Goal: Navigation & Orientation: Find specific page/section

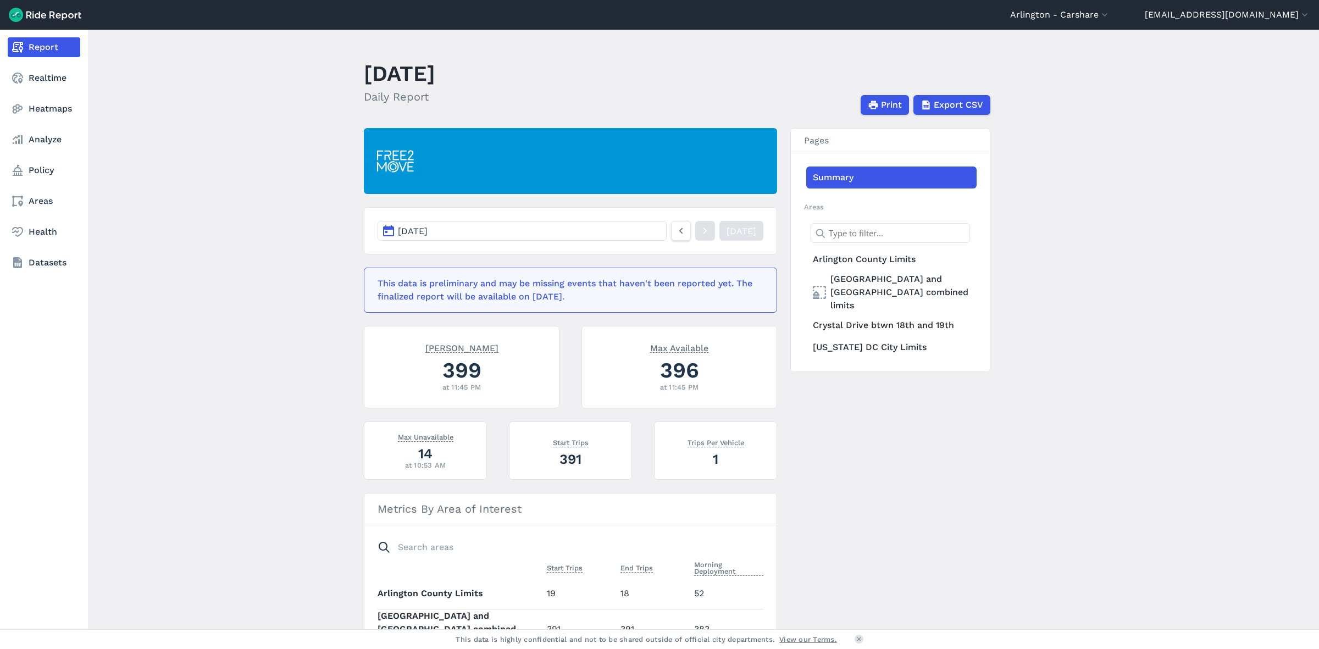
click at [46, 122] on nav "Report Realtime Heatmaps Analyze Policy Areas Health Datasets" at bounding box center [44, 155] width 88 height 251
click at [45, 113] on link "Heatmaps" at bounding box center [44, 109] width 73 height 20
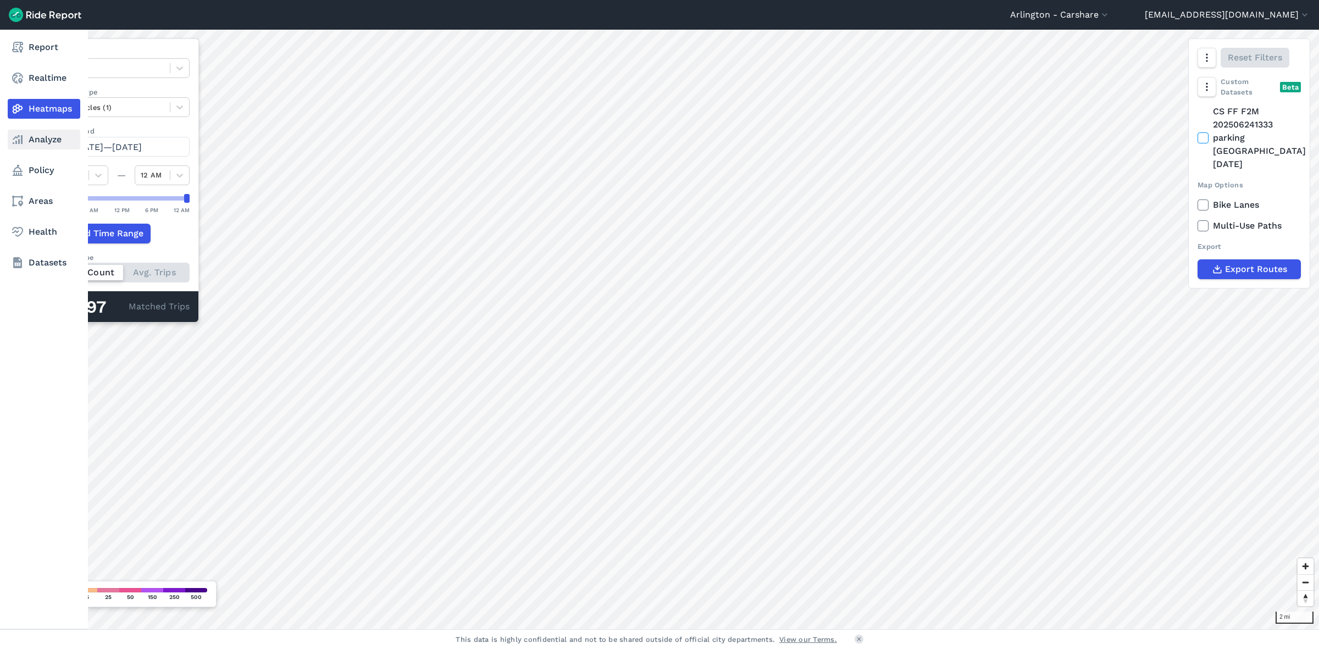
click at [40, 134] on link "Analyze" at bounding box center [44, 140] width 73 height 20
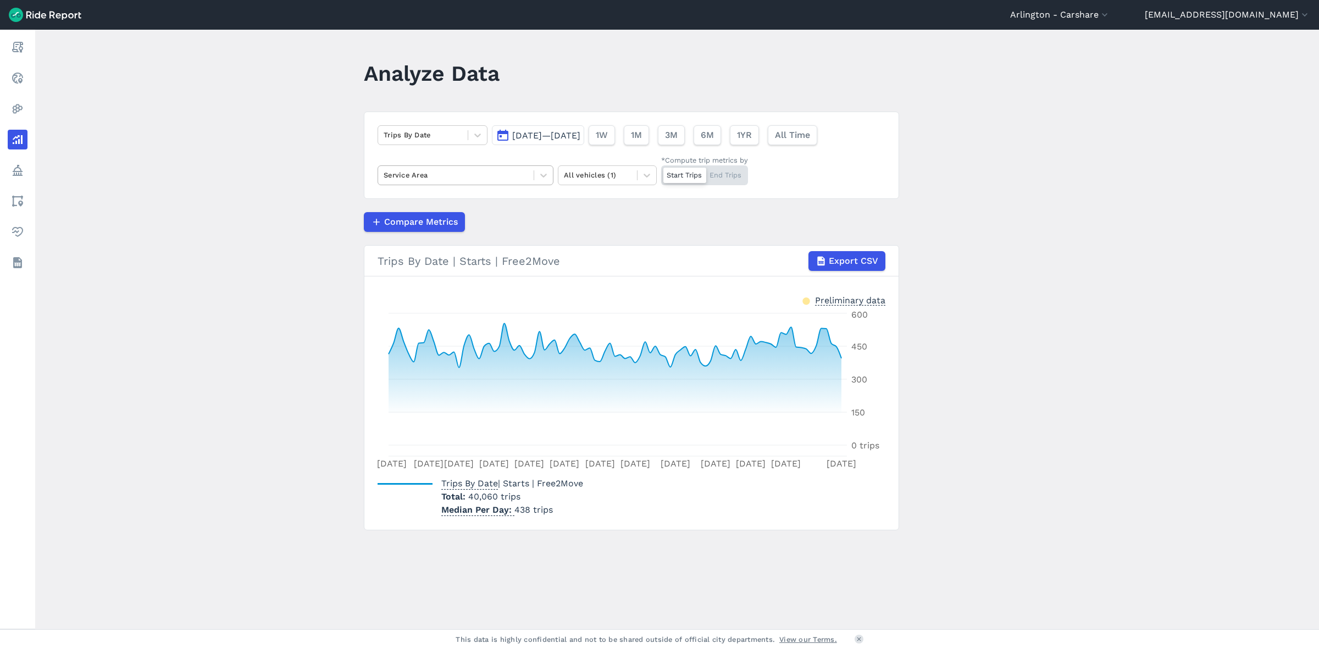
click at [459, 185] on div "Service Area" at bounding box center [466, 175] width 176 height 20
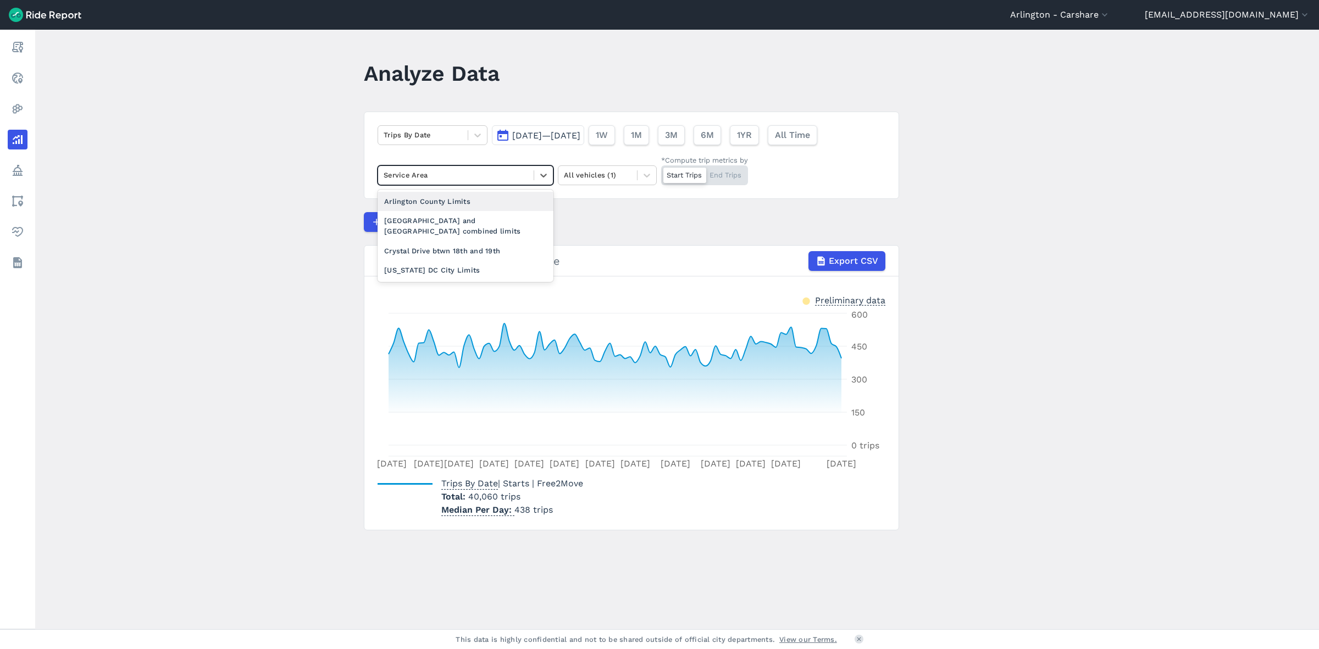
click at [446, 204] on div "Arlington County Limits" at bounding box center [466, 201] width 176 height 19
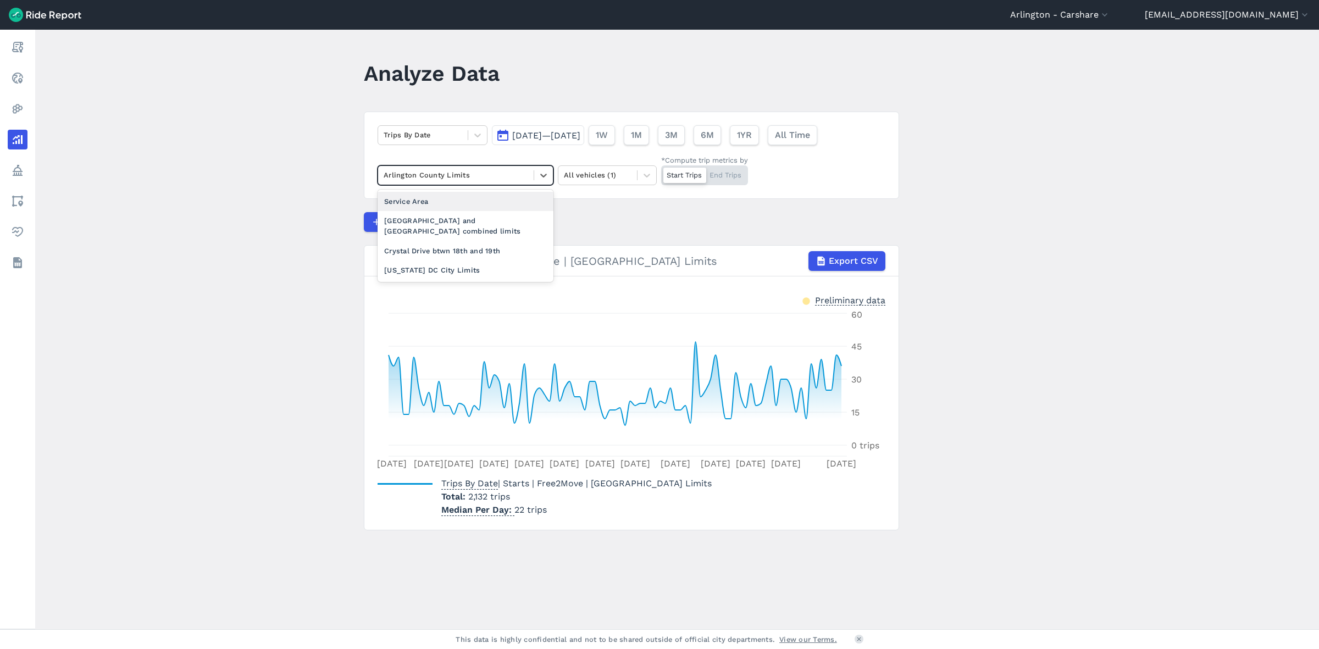
click at [437, 175] on div at bounding box center [456, 175] width 145 height 13
click at [466, 262] on div "[US_STATE] DC City Limits" at bounding box center [466, 269] width 176 height 19
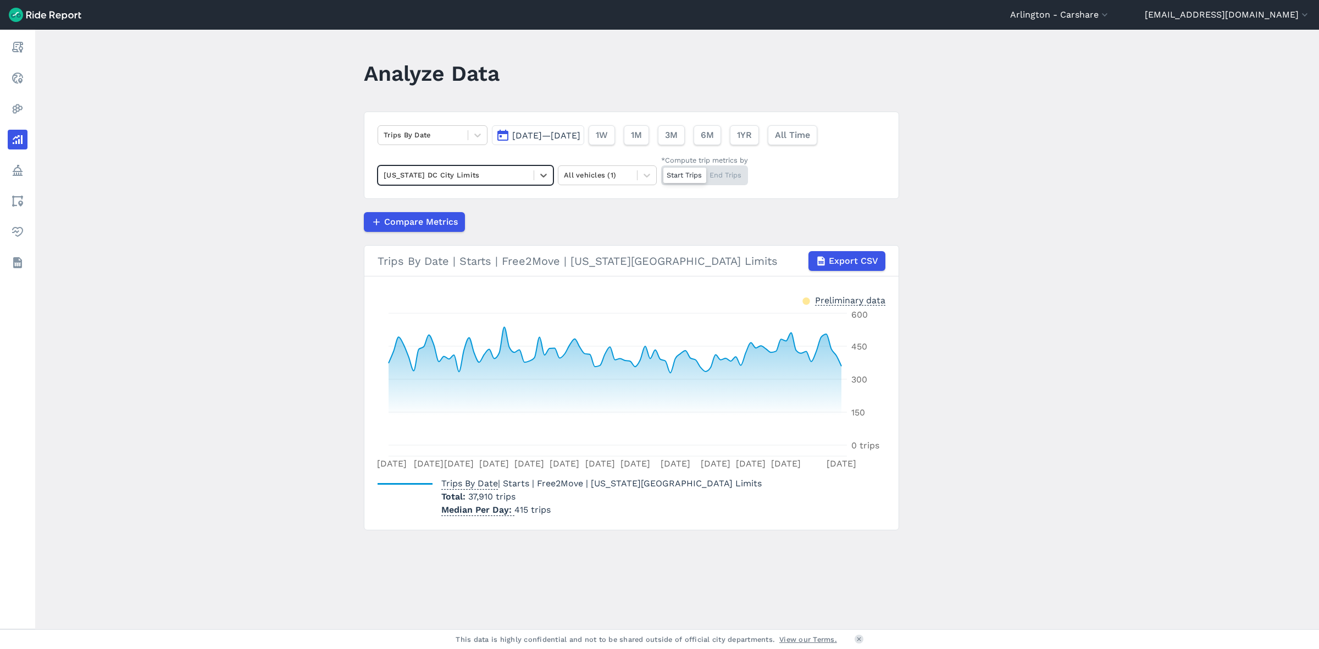
click at [468, 171] on div at bounding box center [456, 175] width 145 height 13
click at [454, 226] on div "Arlington County Limits" at bounding box center [466, 220] width 176 height 19
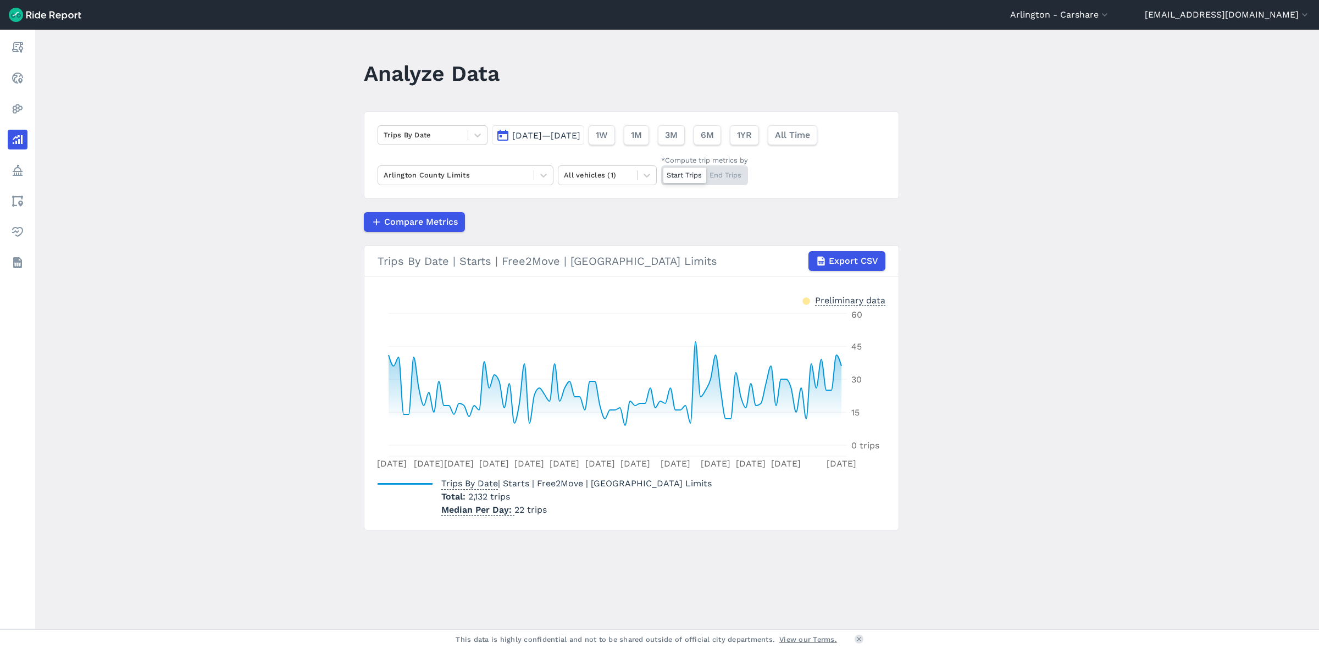
click at [204, 378] on main "Analyze Data Trips By Date [DATE]—[DATE] 1W 1M 3M 6M 1YR All Time [GEOGRAPHIC_D…" at bounding box center [677, 330] width 1284 height 600
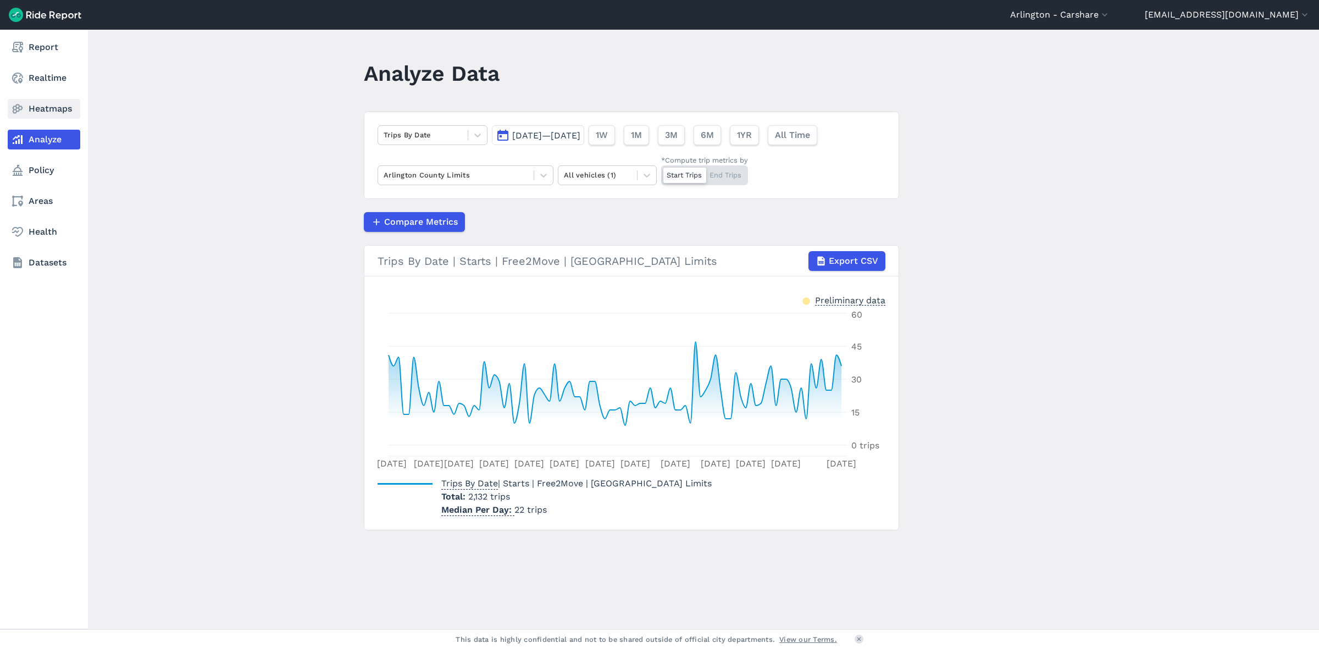
click at [34, 109] on link "Heatmaps" at bounding box center [44, 109] width 73 height 20
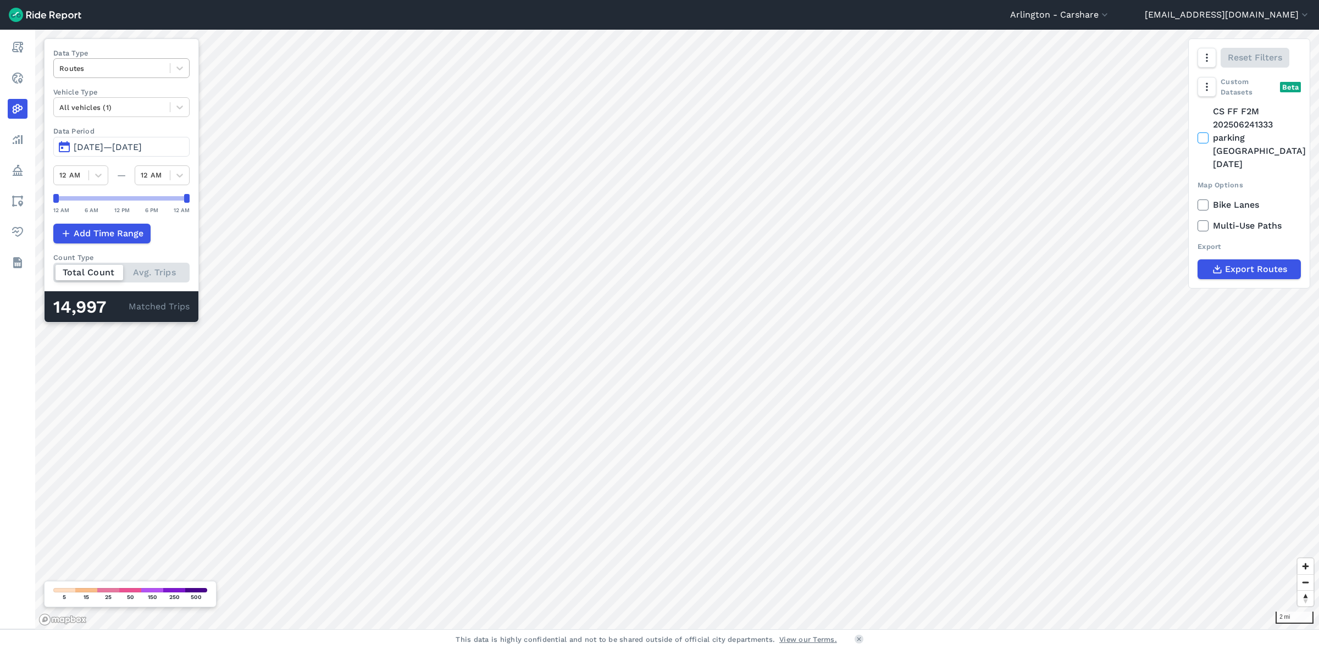
click at [136, 60] on div "Routes" at bounding box center [112, 68] width 116 height 17
click at [92, 126] on div "Curb Events" at bounding box center [121, 133] width 136 height 19
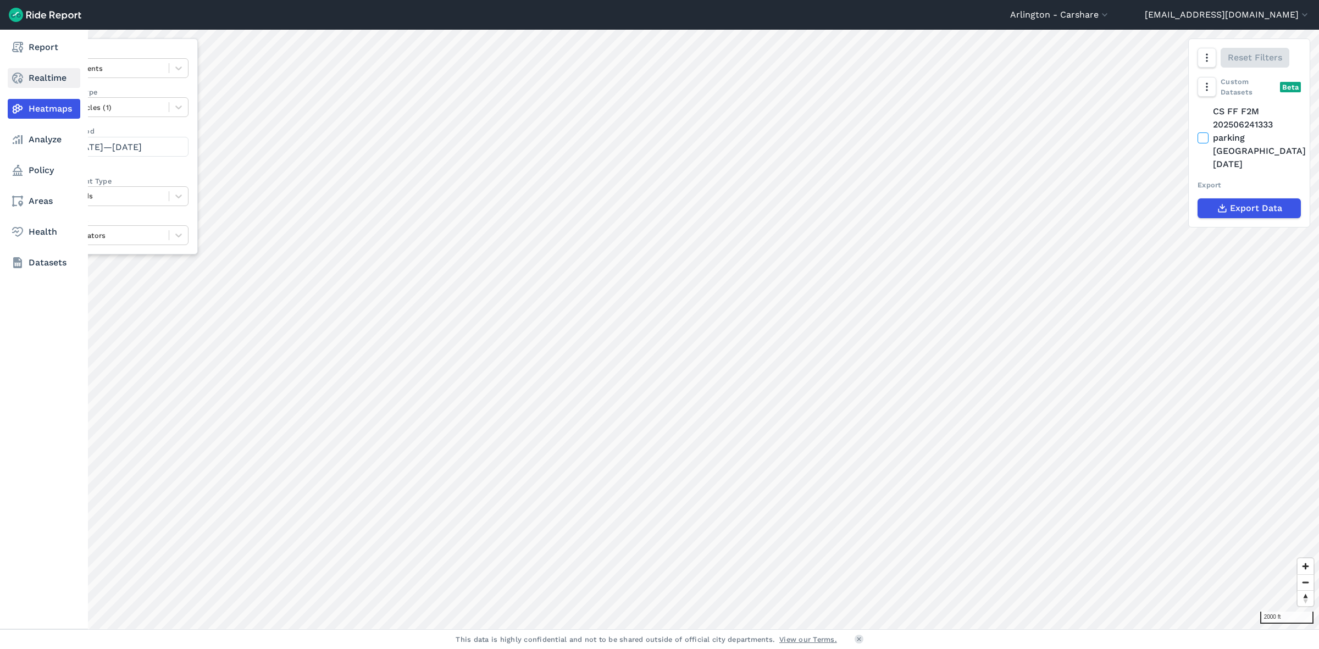
click at [13, 77] on use at bounding box center [17, 78] width 11 height 11
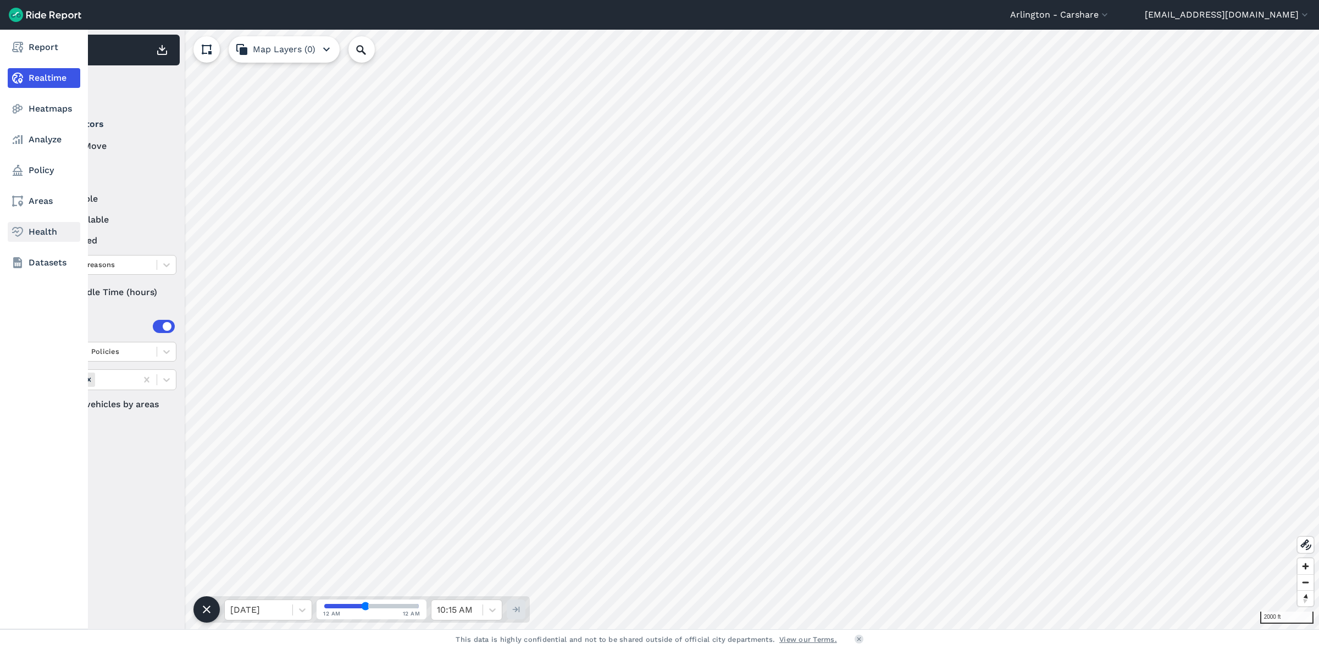
click at [43, 229] on link "Health" at bounding box center [44, 232] width 73 height 20
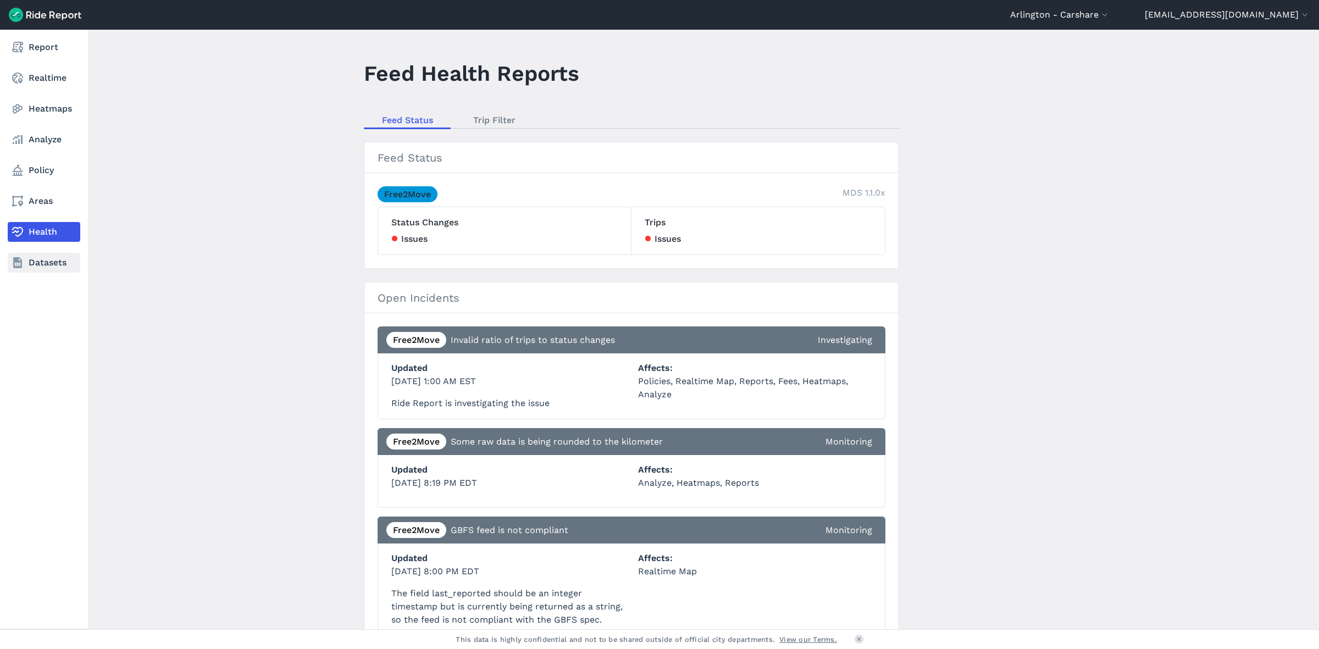
click at [49, 257] on link "Datasets" at bounding box center [44, 263] width 73 height 20
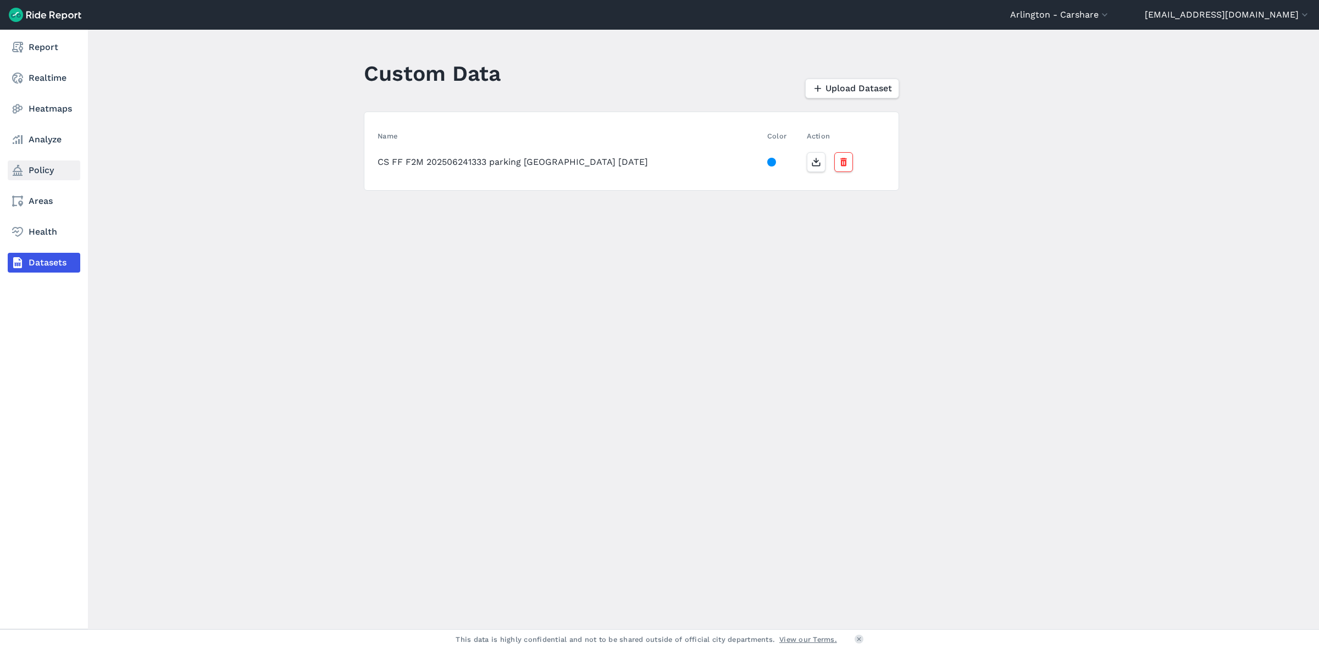
click at [28, 161] on link "Policy" at bounding box center [44, 170] width 73 height 20
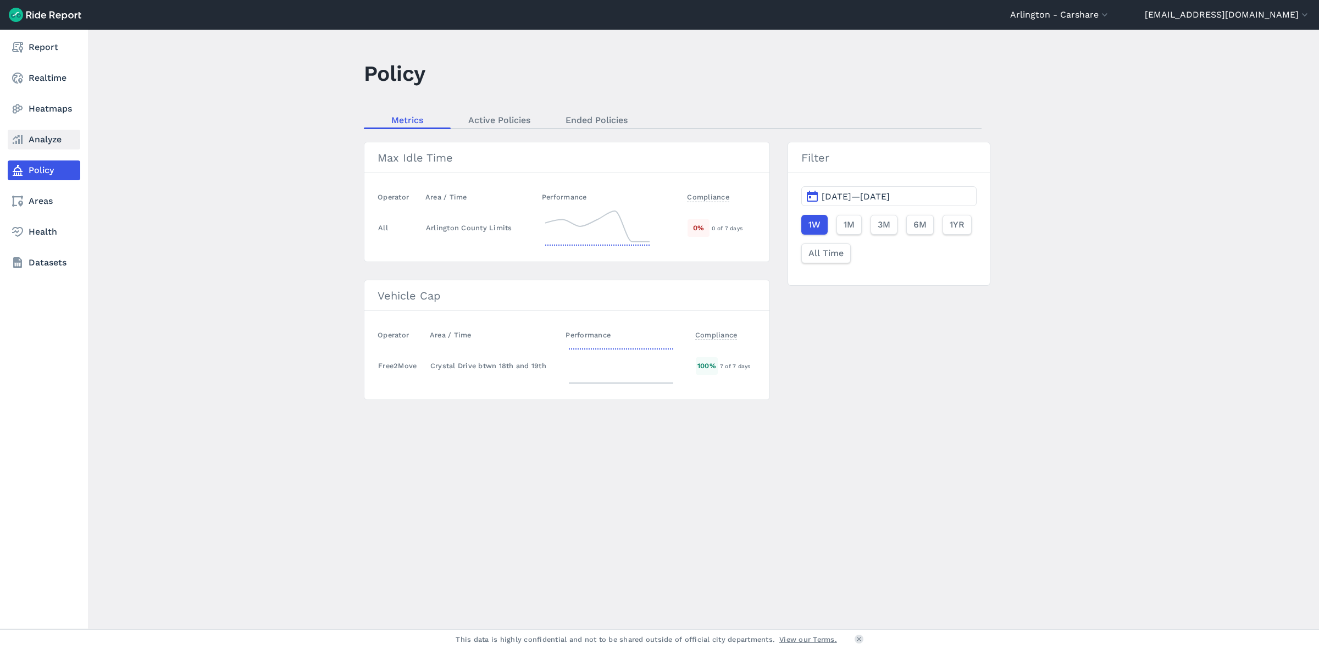
click at [37, 134] on link "Analyze" at bounding box center [44, 140] width 73 height 20
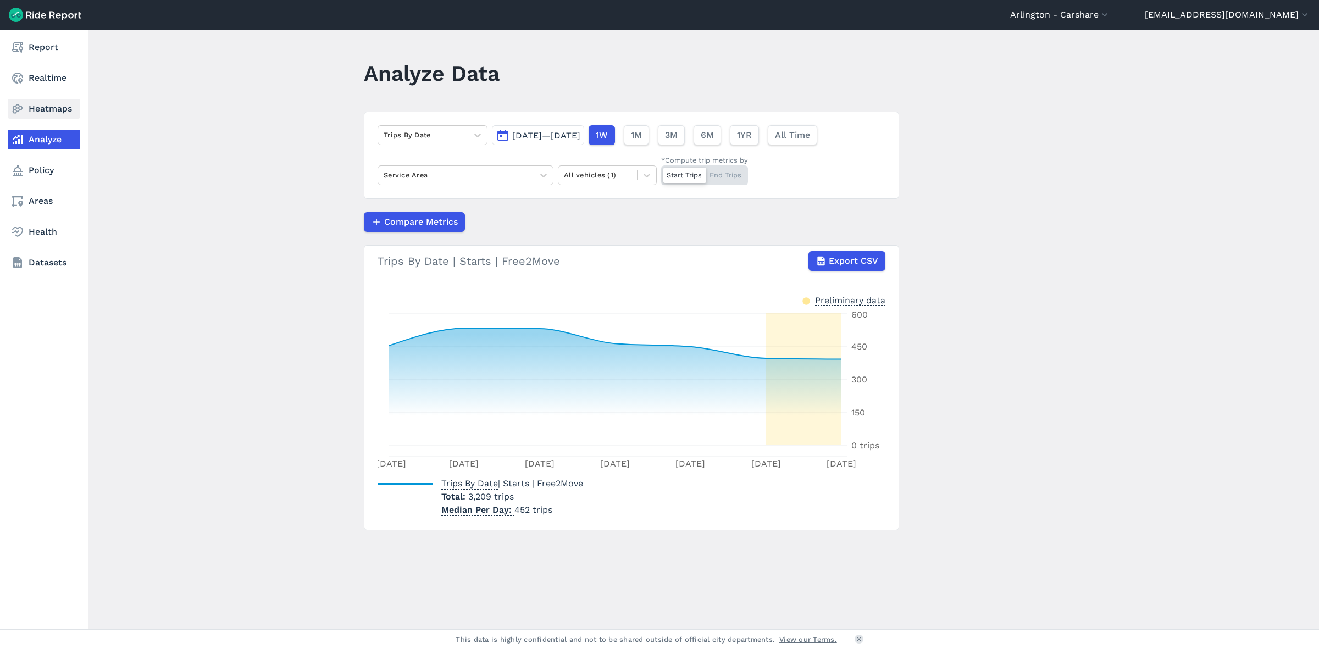
click at [34, 106] on link "Heatmaps" at bounding box center [44, 109] width 73 height 20
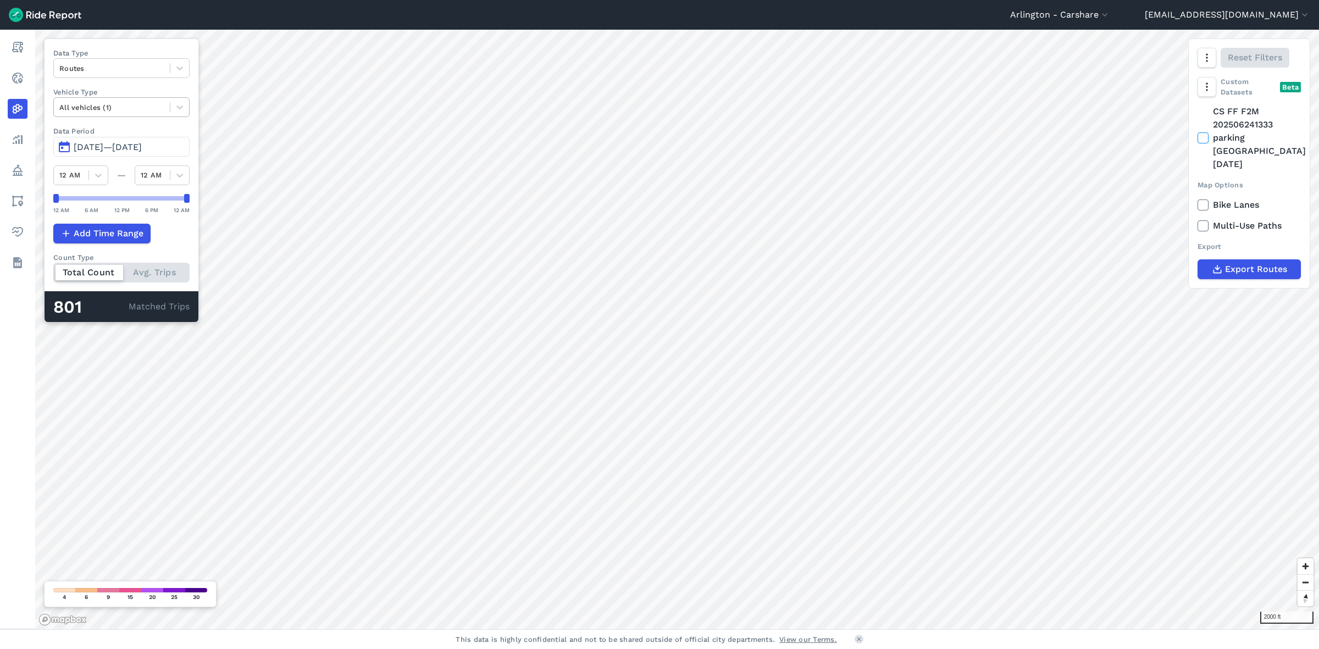
click at [91, 105] on div at bounding box center [111, 107] width 105 height 13
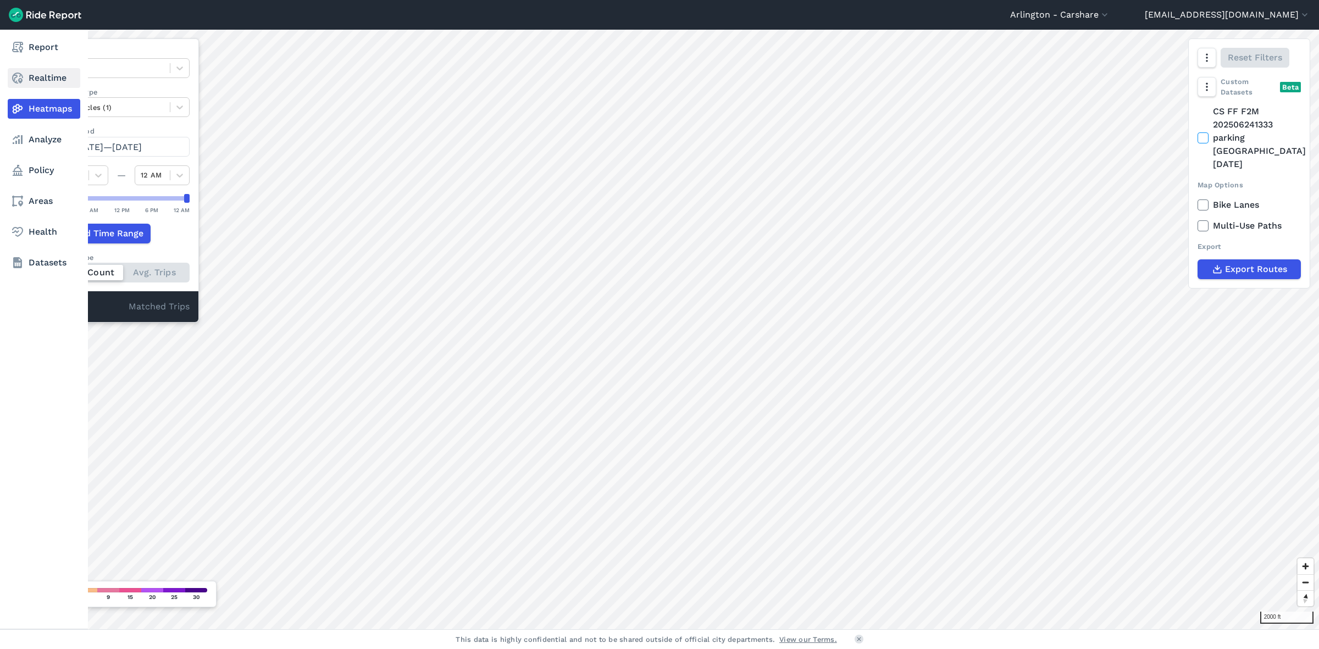
click at [37, 77] on link "Realtime" at bounding box center [44, 78] width 73 height 20
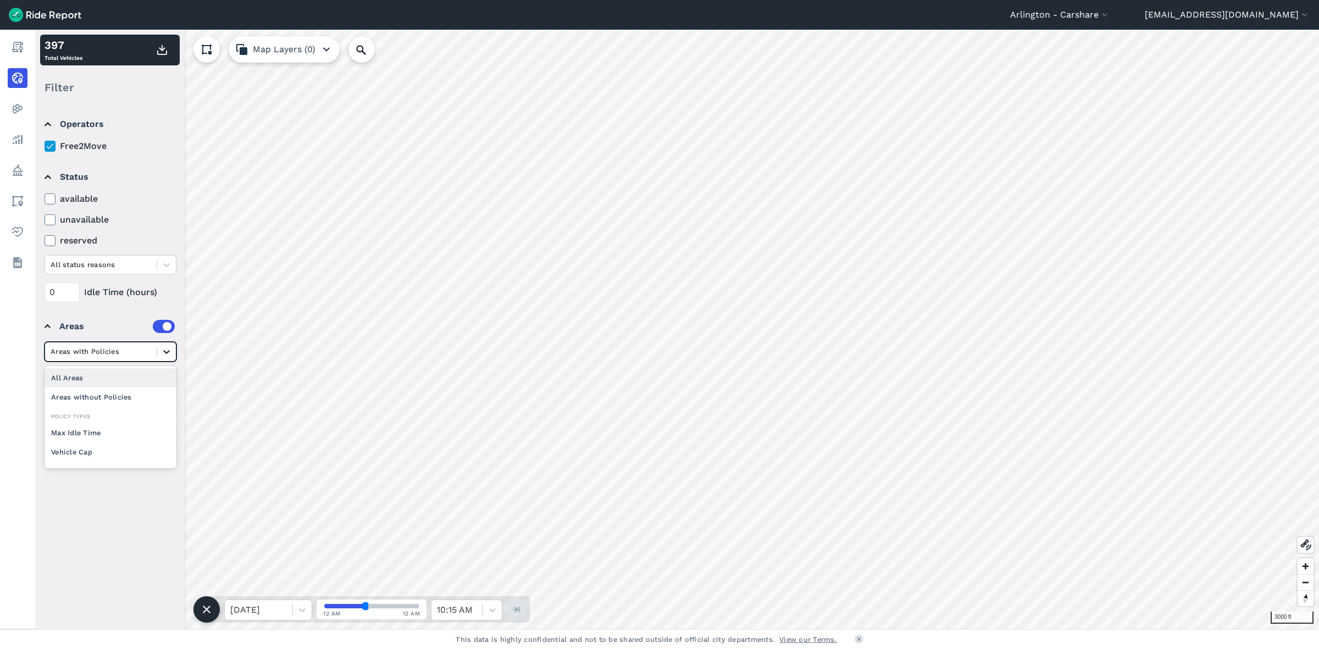
click at [170, 353] on icon at bounding box center [166, 351] width 11 height 11
click at [177, 394] on details "Areas Select is focused ,type to refine list, press Down to open the menu, Area…" at bounding box center [109, 361] width 139 height 109
click at [171, 381] on icon at bounding box center [166, 379] width 11 height 11
click at [113, 408] on div "Arlington County Limits" at bounding box center [111, 406] width 132 height 19
